Goal: Book appointment/travel/reservation

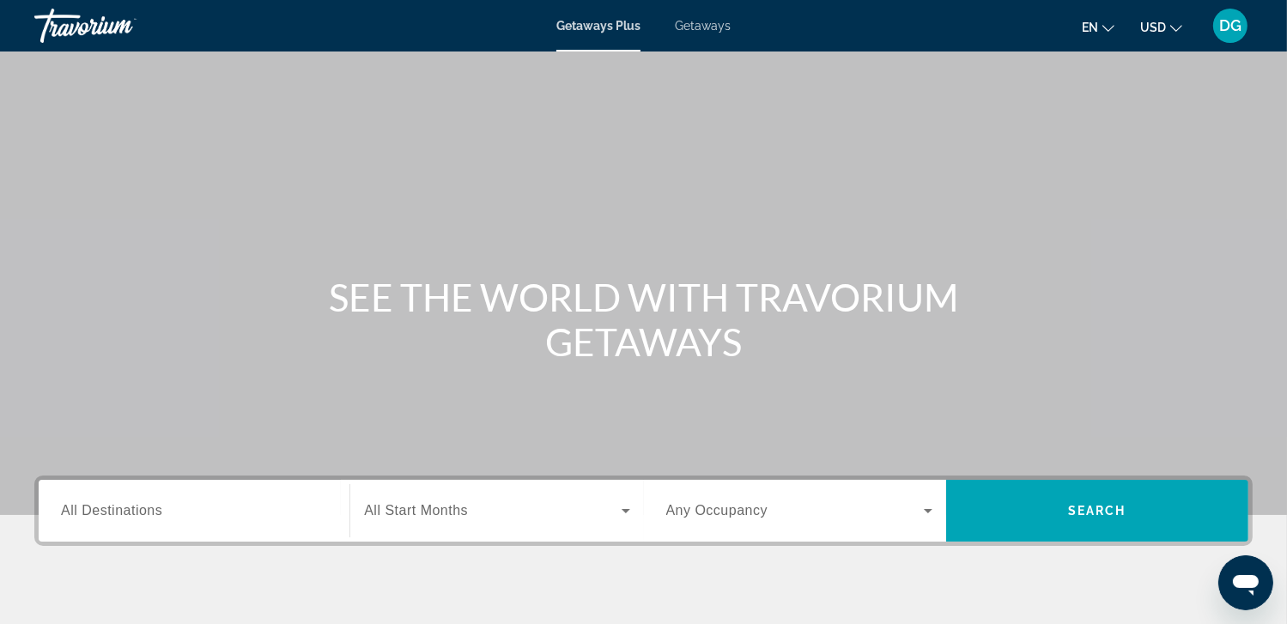
click at [698, 24] on span "Getaways" at bounding box center [703, 26] width 56 height 14
click at [246, 517] on input "Destination All Destinations" at bounding box center [194, 511] width 266 height 21
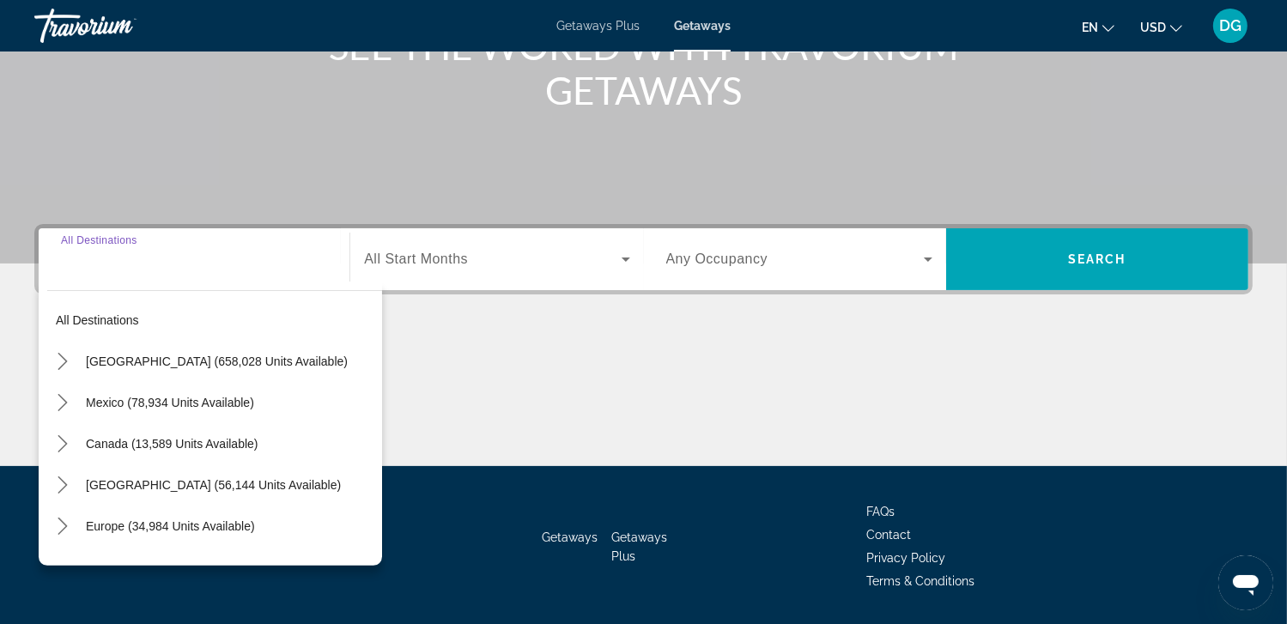
scroll to position [303, 0]
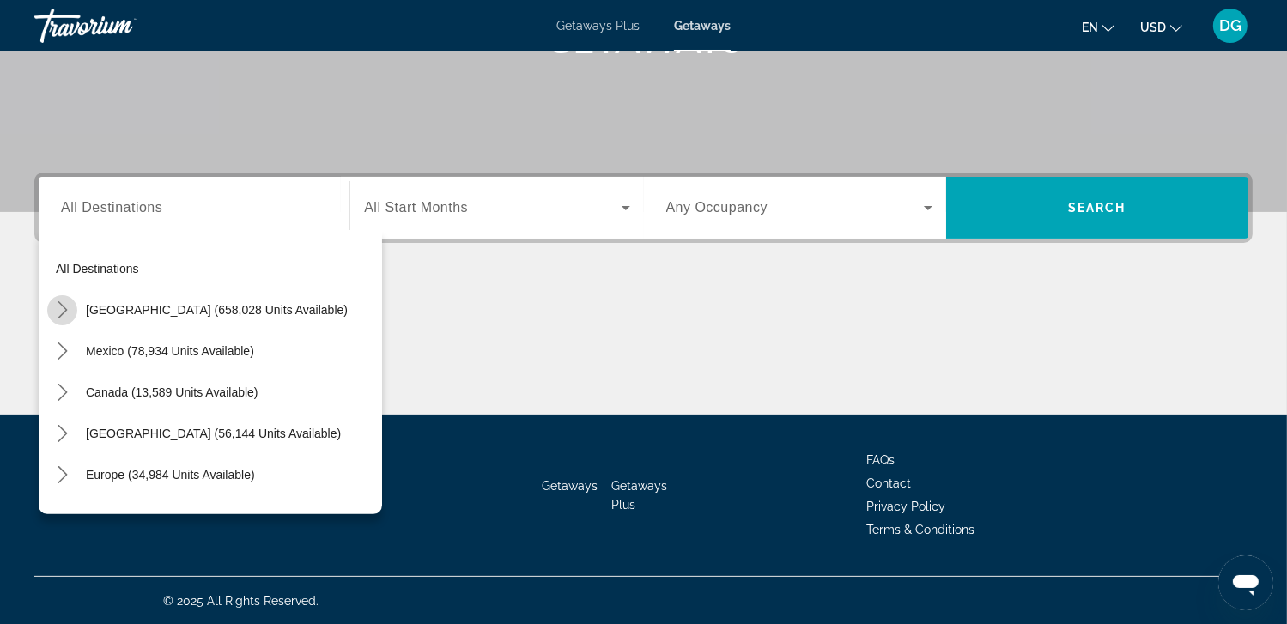
click at [62, 311] on icon "Toggle United States (658,028 units available) submenu" at bounding box center [62, 309] width 17 height 17
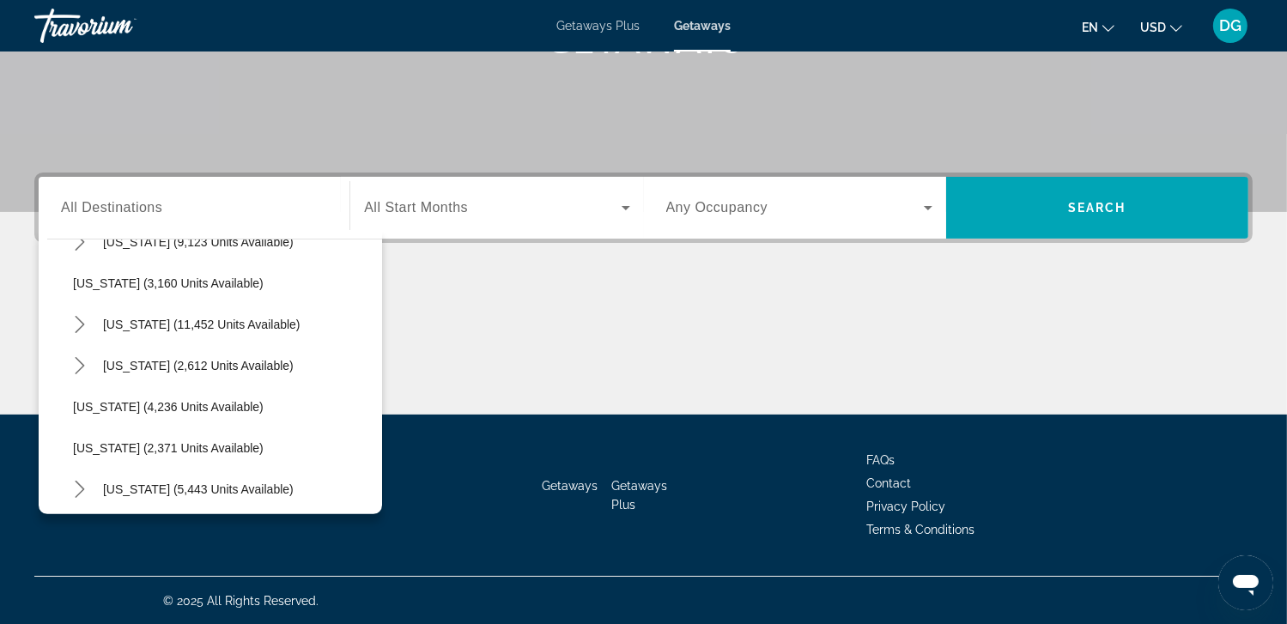
scroll to position [940, 0]
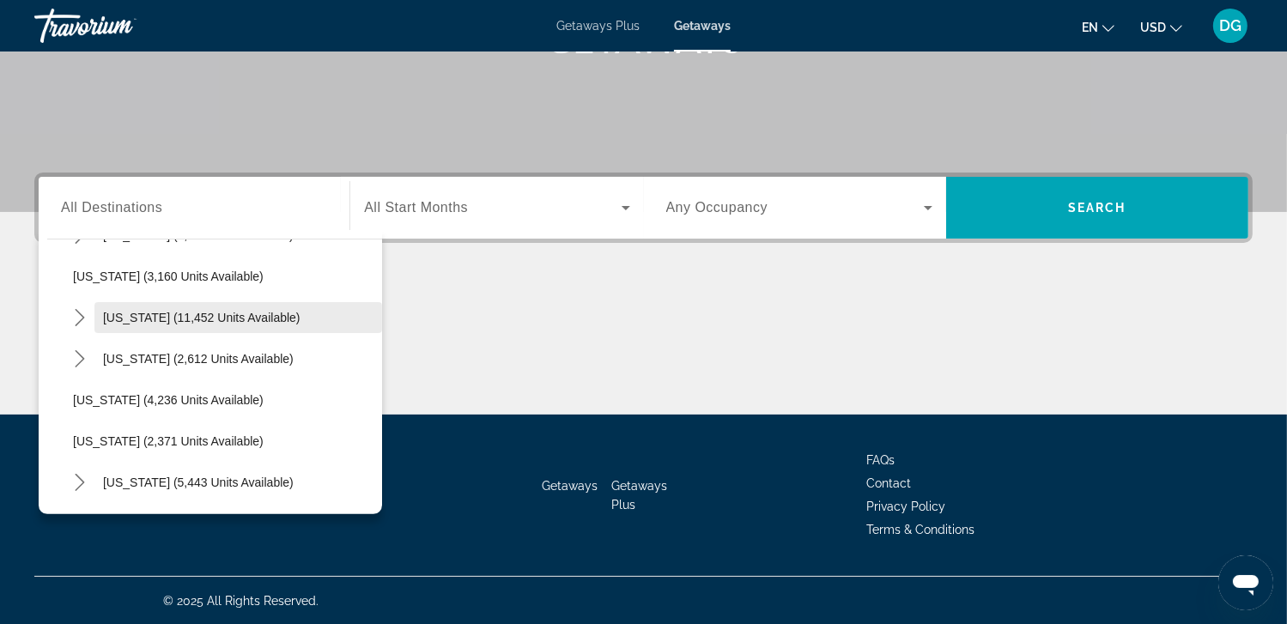
click at [149, 313] on span "[US_STATE] (11,452 units available)" at bounding box center [201, 318] width 197 height 14
type input "**********"
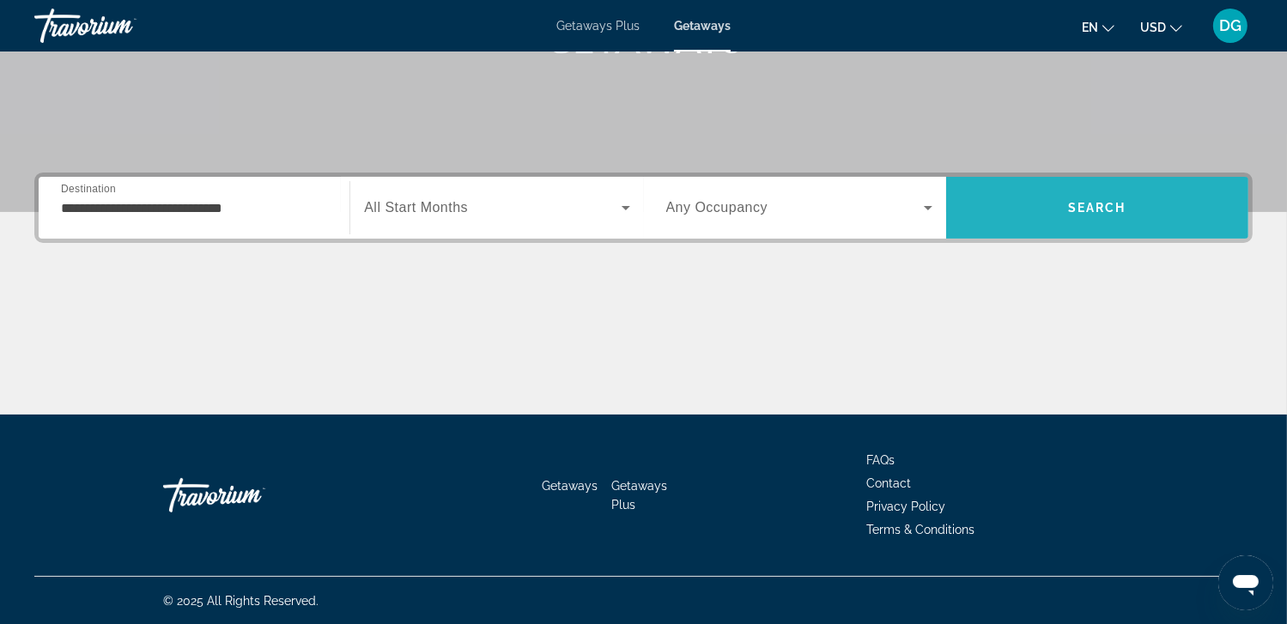
click at [1074, 204] on span "Search" at bounding box center [1097, 208] width 58 height 14
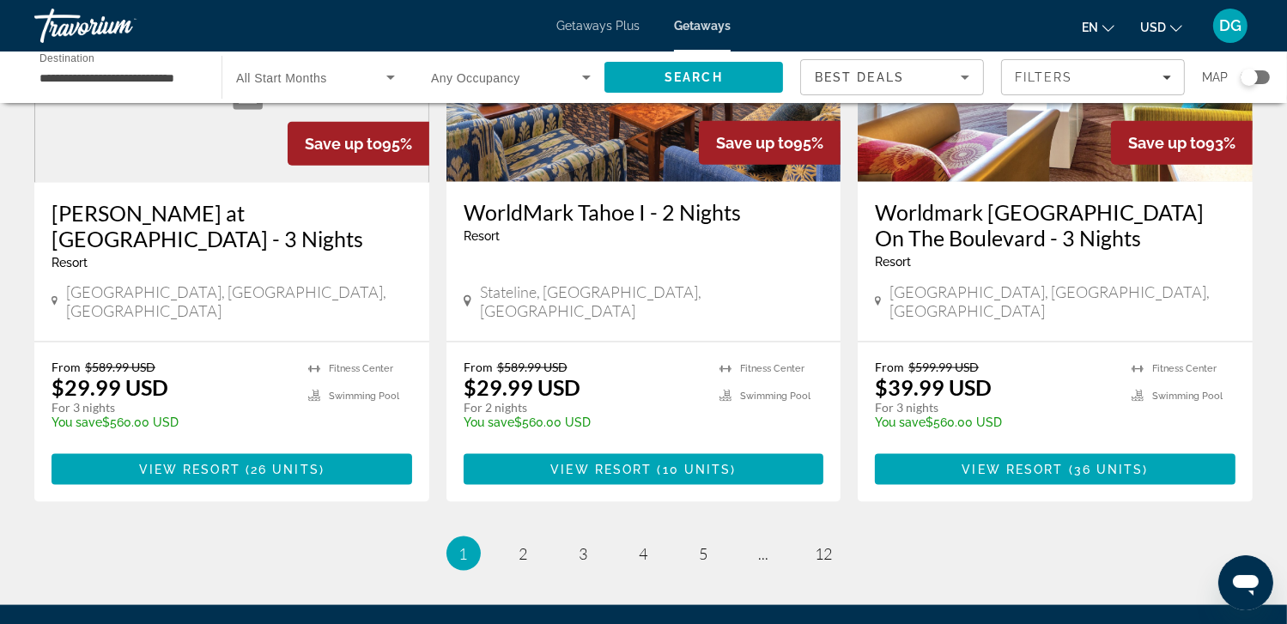
scroll to position [2171, 0]
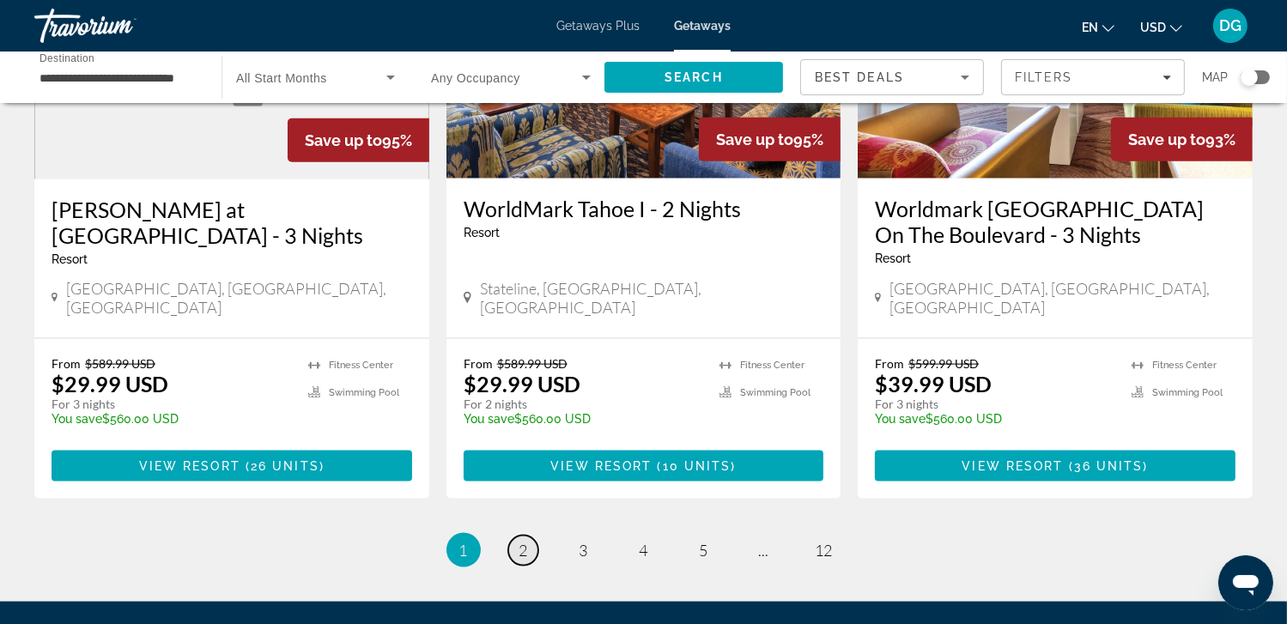
click at [522, 541] on span "2" at bounding box center [523, 550] width 9 height 19
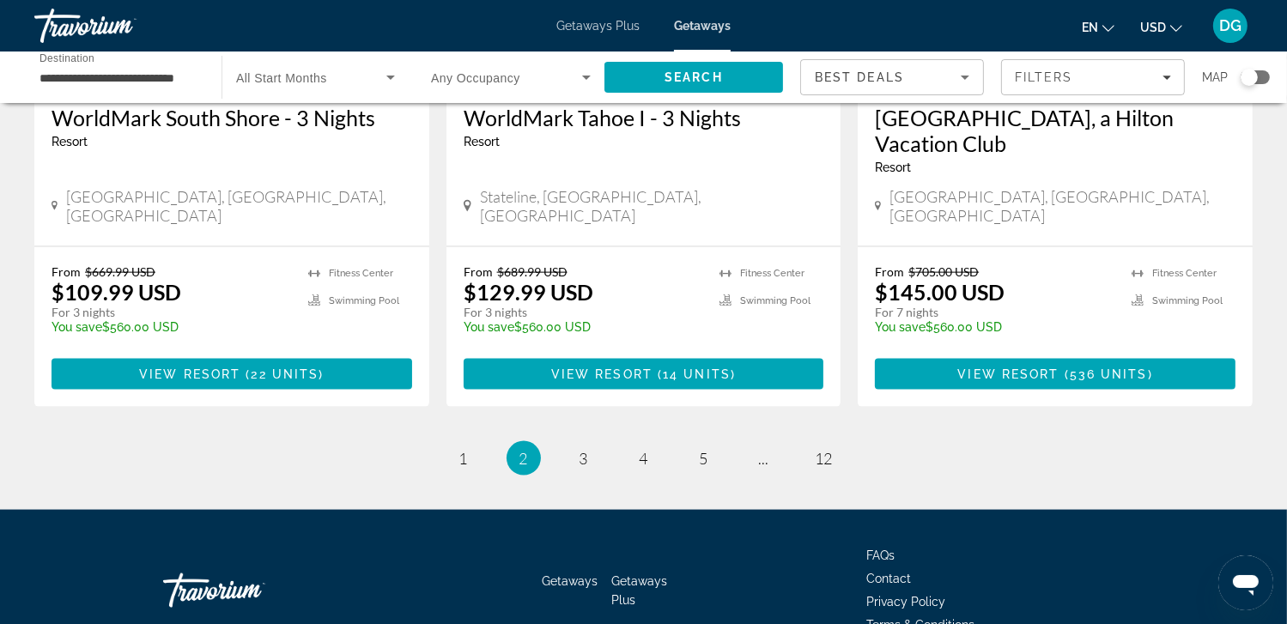
scroll to position [2252, 0]
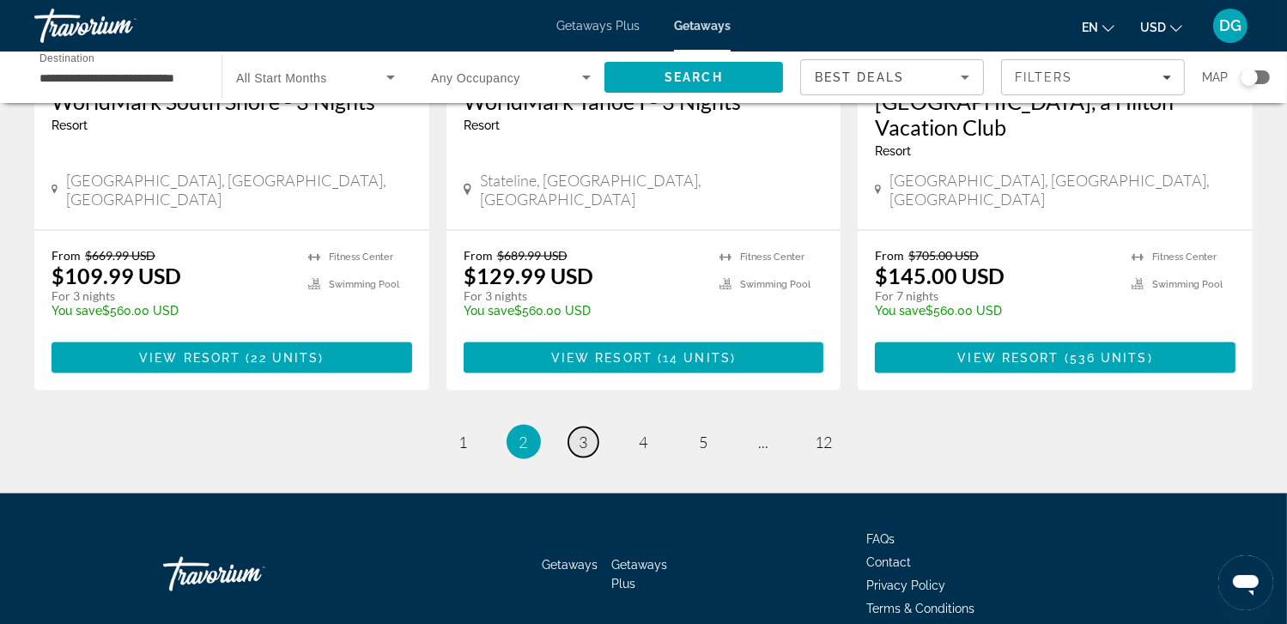
click at [580, 433] on span "3" at bounding box center [583, 442] width 9 height 19
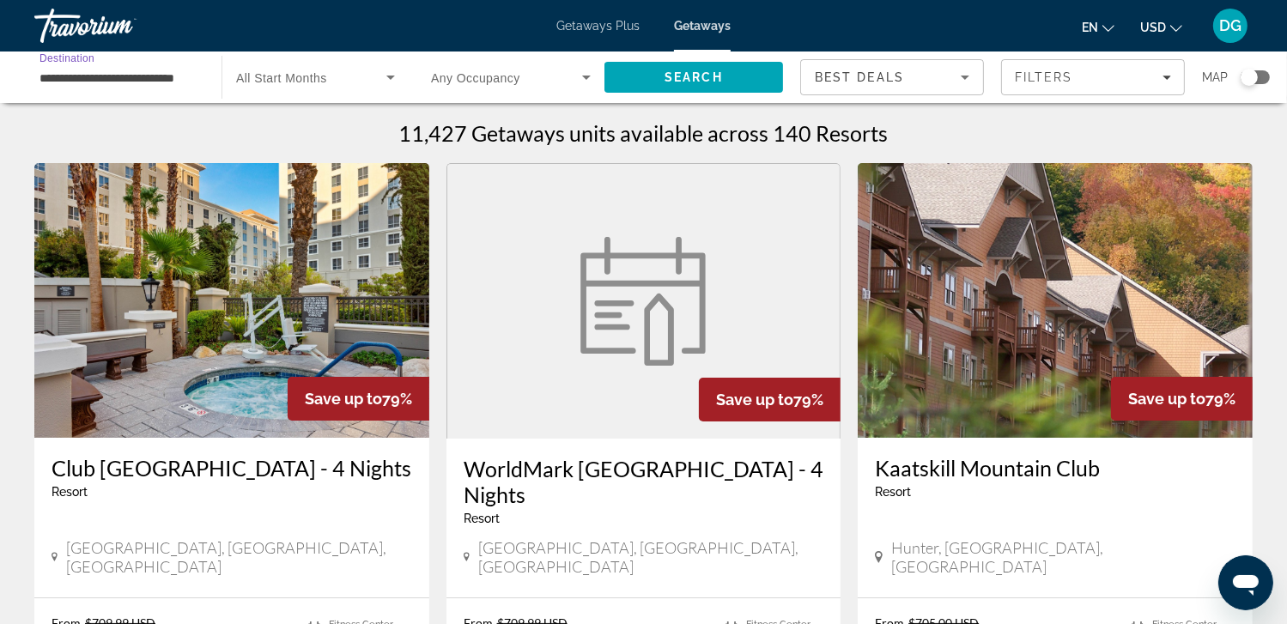
click at [169, 82] on input "**********" at bounding box center [119, 78] width 160 height 21
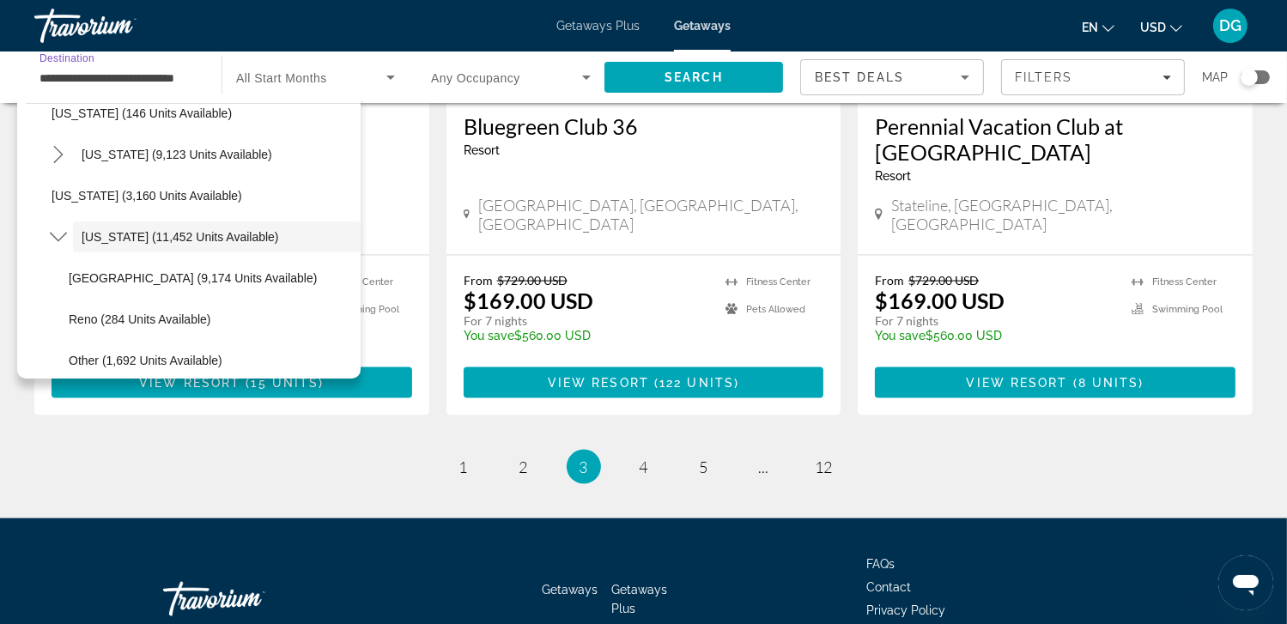
scroll to position [2256, 0]
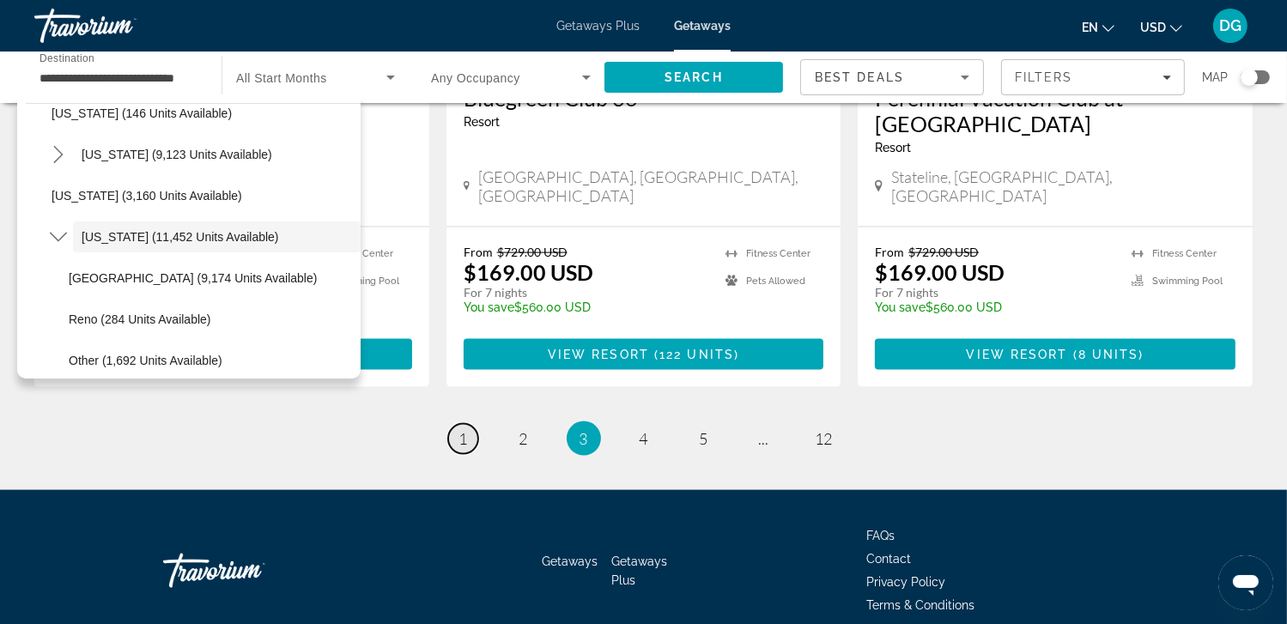
click at [464, 429] on span "1" at bounding box center [463, 438] width 9 height 19
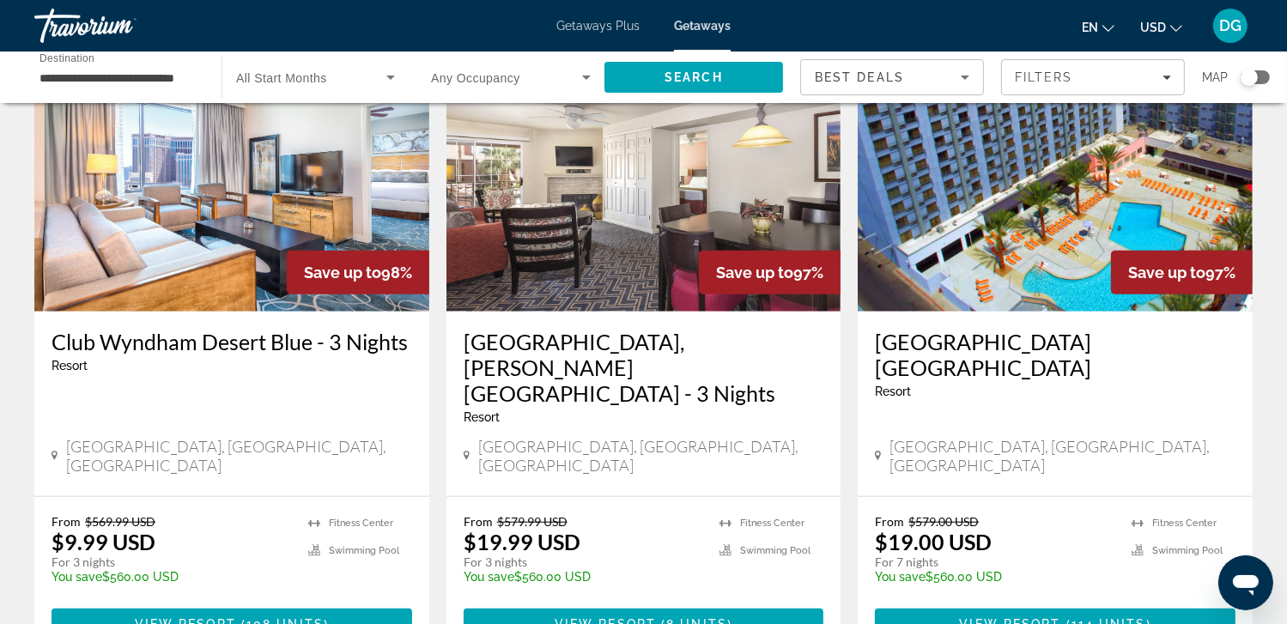
scroll to position [1397, 0]
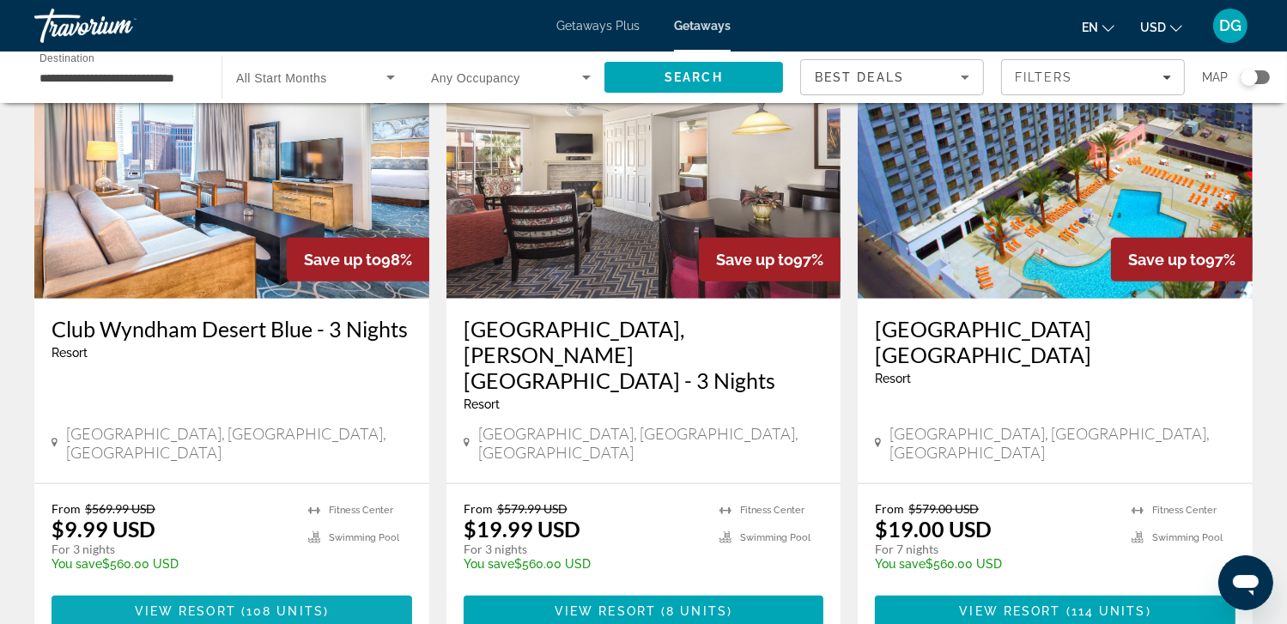
click at [204, 604] on span "View Resort" at bounding box center [185, 611] width 101 height 14
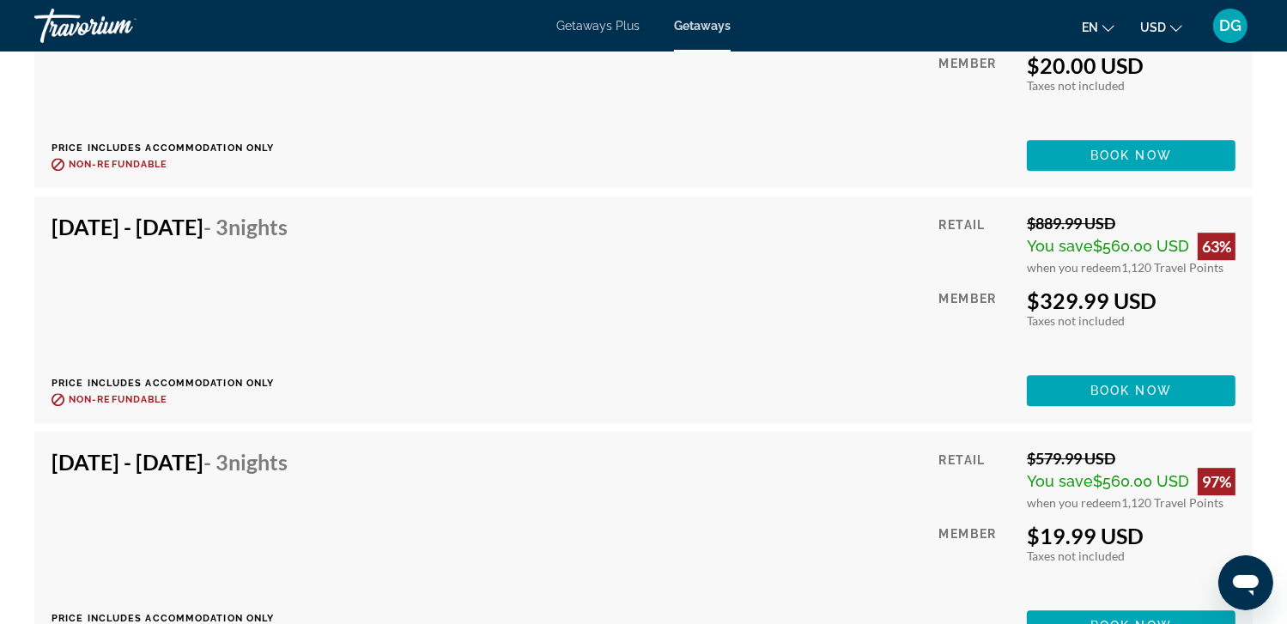
scroll to position [4948, 0]
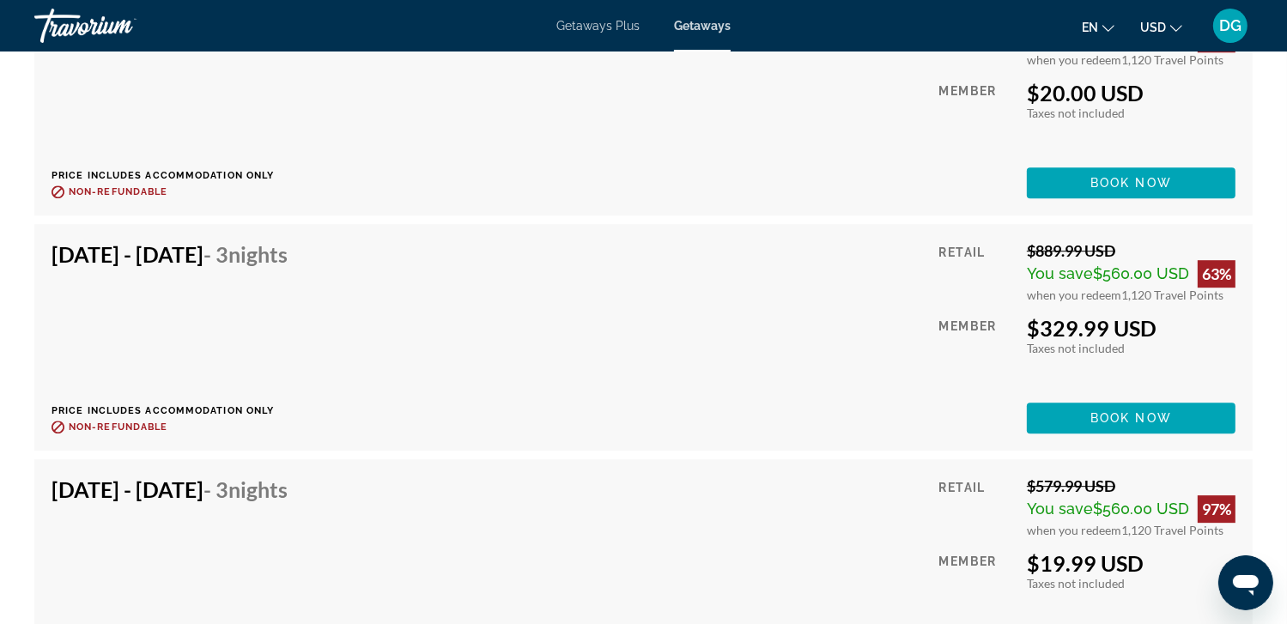
click at [593, 27] on span "Getaways Plus" at bounding box center [597, 26] width 83 height 14
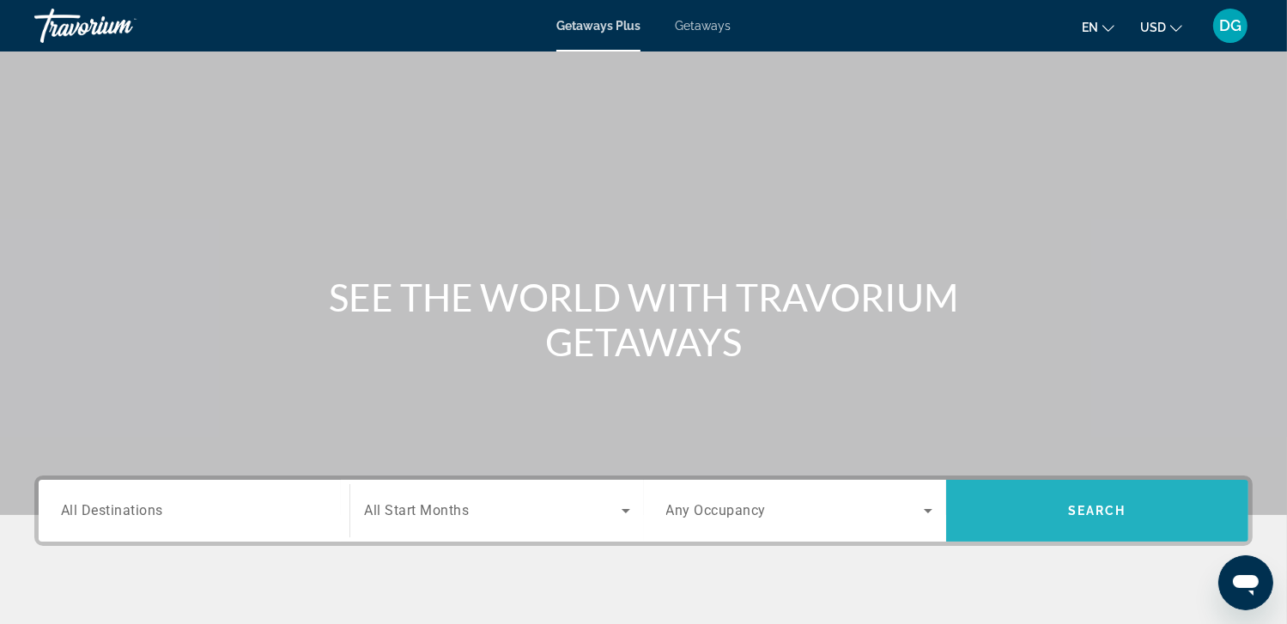
click at [1038, 519] on span "Search" at bounding box center [1097, 510] width 302 height 41
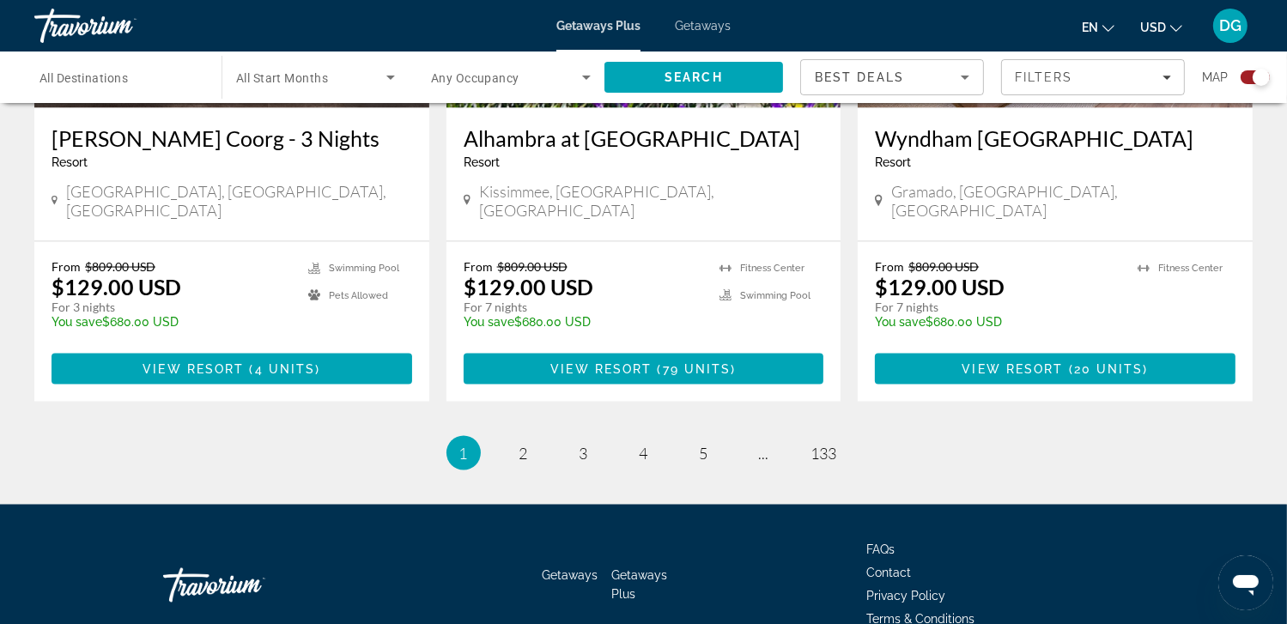
scroll to position [2761, 0]
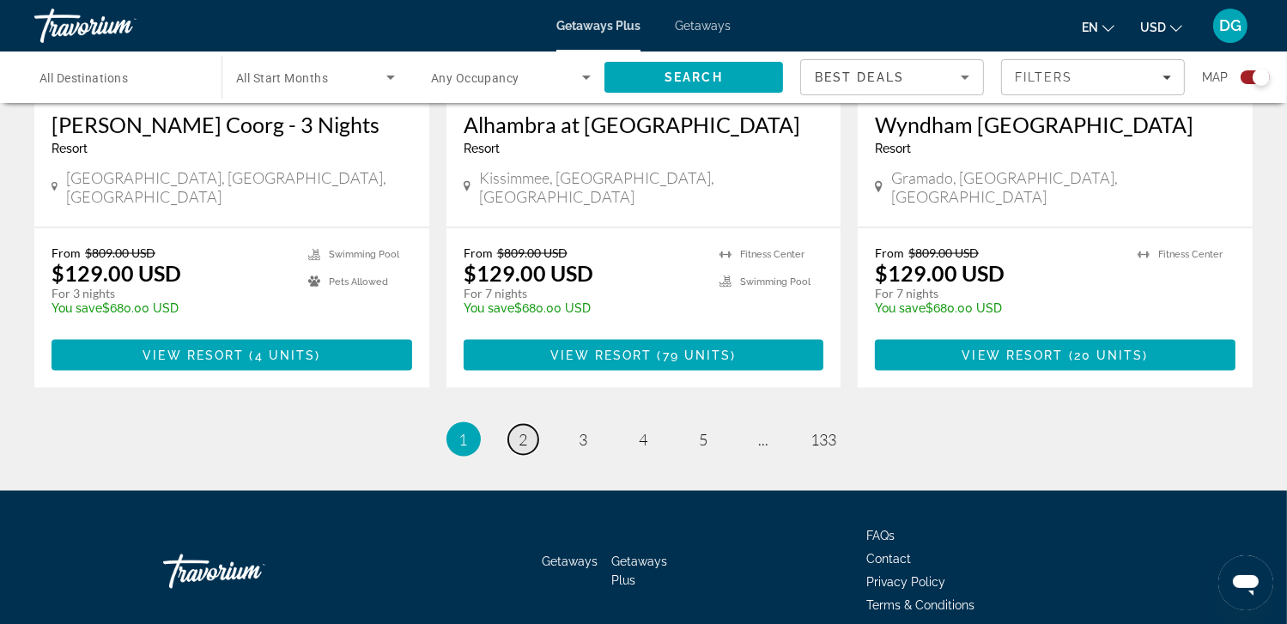
click at [519, 430] on span "2" at bounding box center [523, 439] width 9 height 19
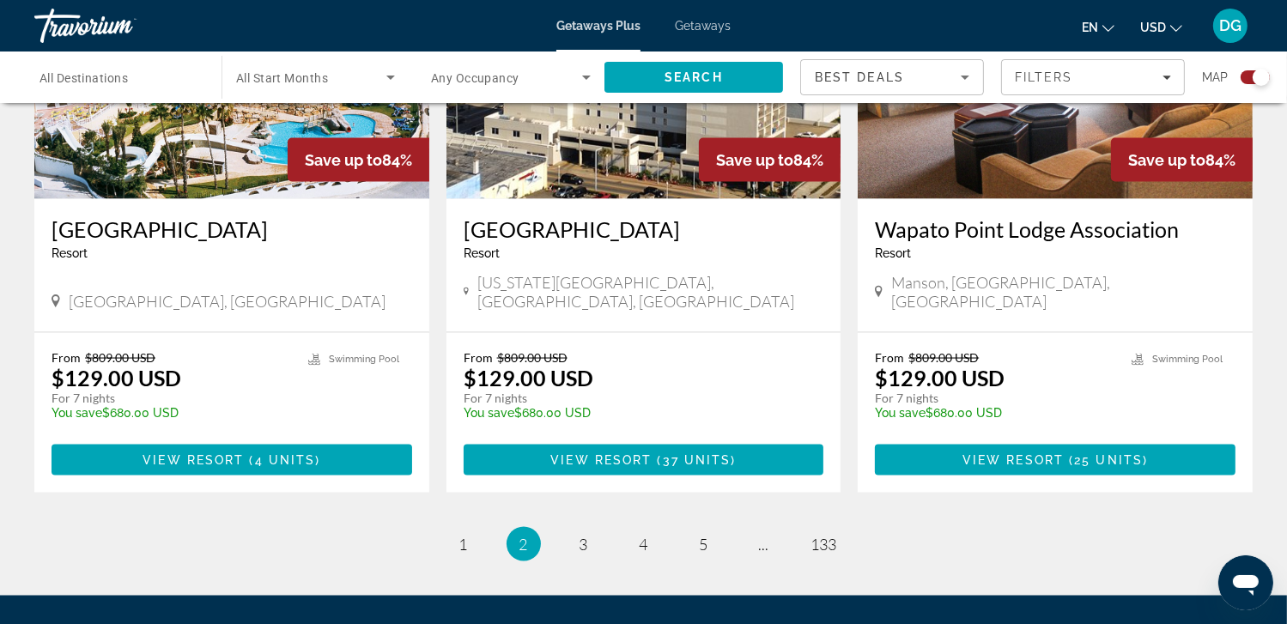
scroll to position [2685, 0]
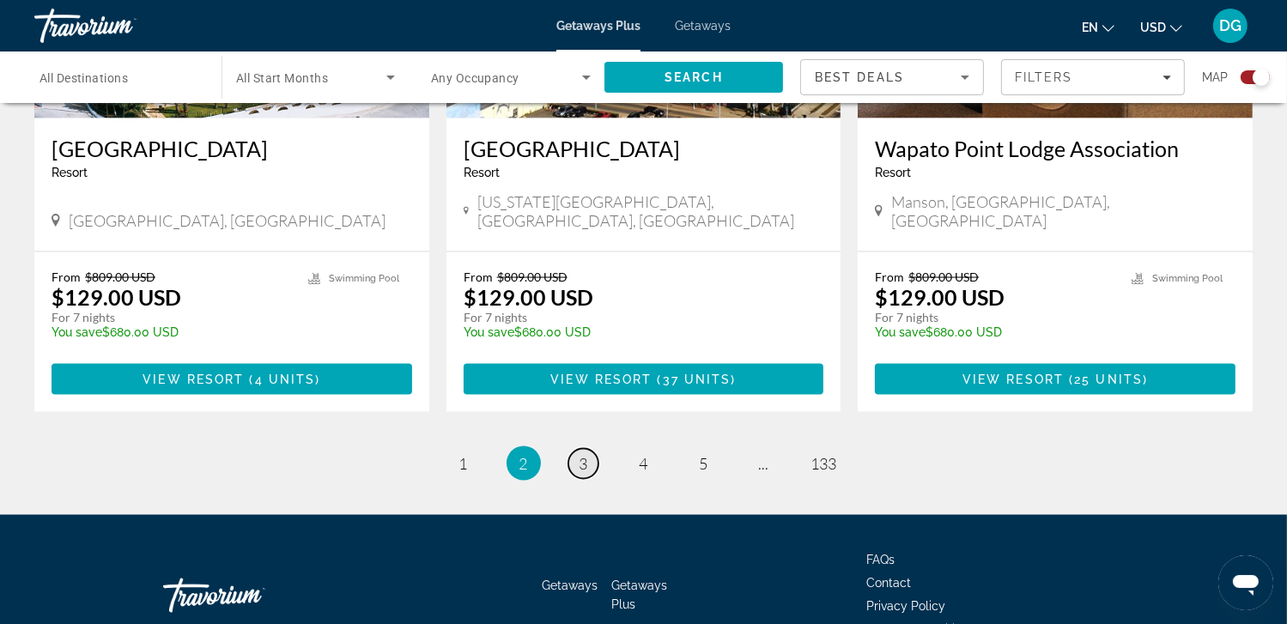
click at [581, 454] on span "3" at bounding box center [583, 463] width 9 height 19
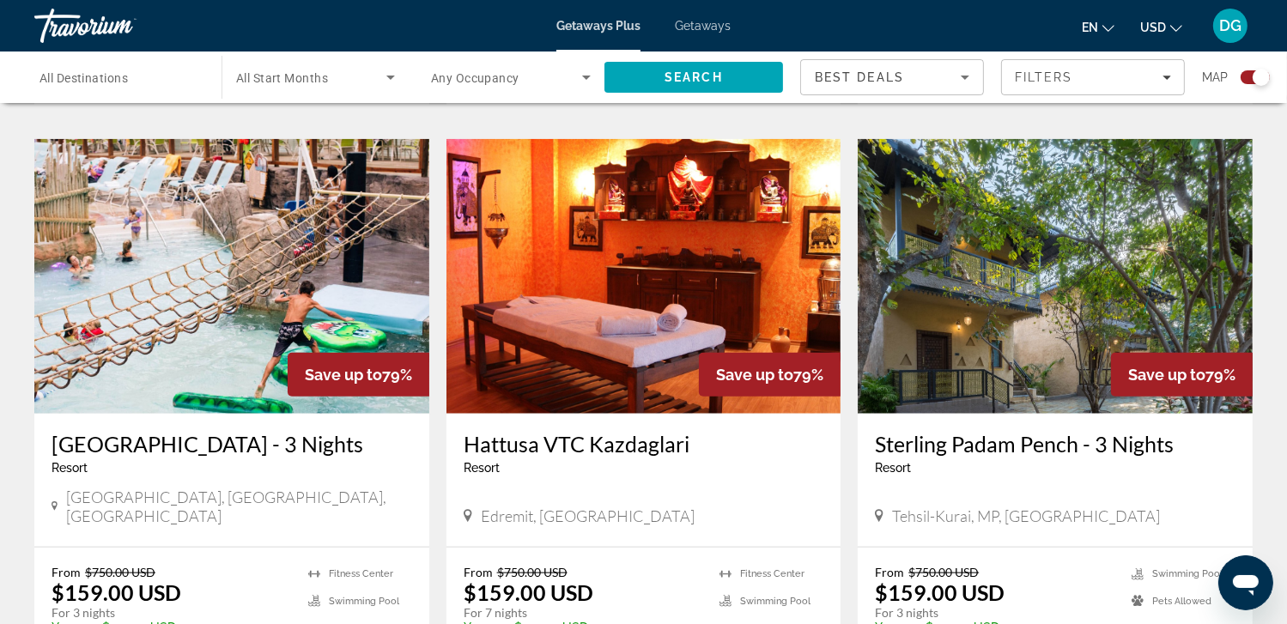
scroll to position [1822, 0]
